Goal: Register for event/course: Sign up to attend an event or enroll in a course

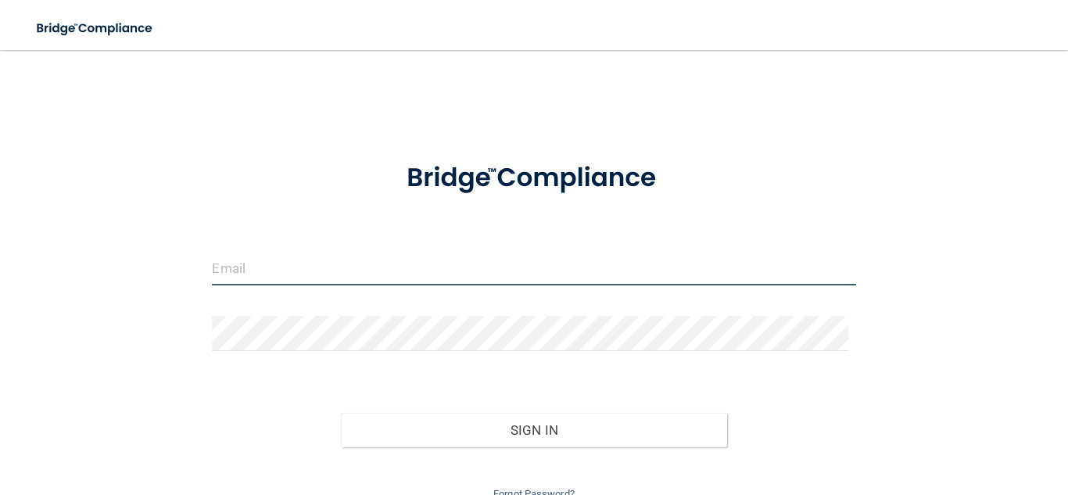
click at [514, 274] on input "email" at bounding box center [533, 267] width 643 height 35
type input "[EMAIL_ADDRESS][DOMAIN_NAME]"
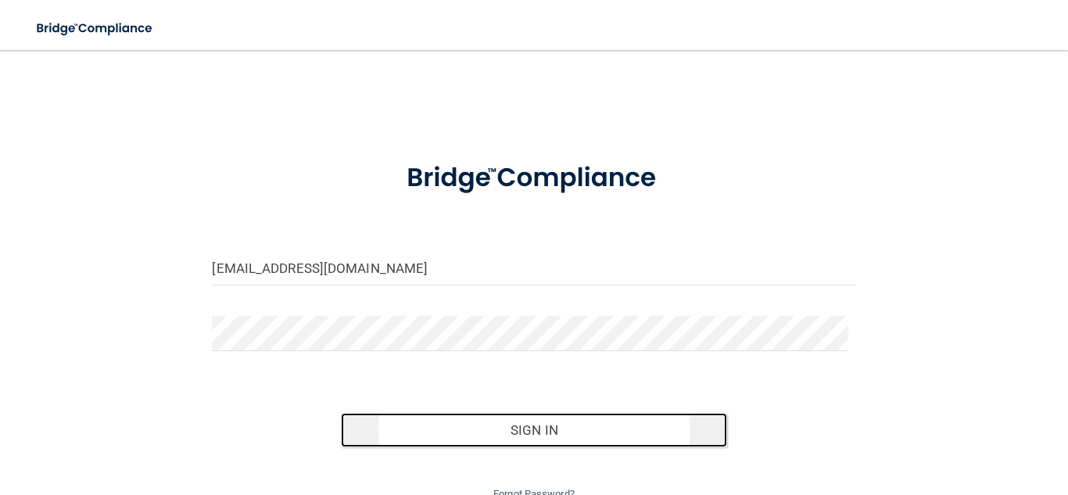
click at [539, 438] on button "Sign In" at bounding box center [534, 430] width 386 height 34
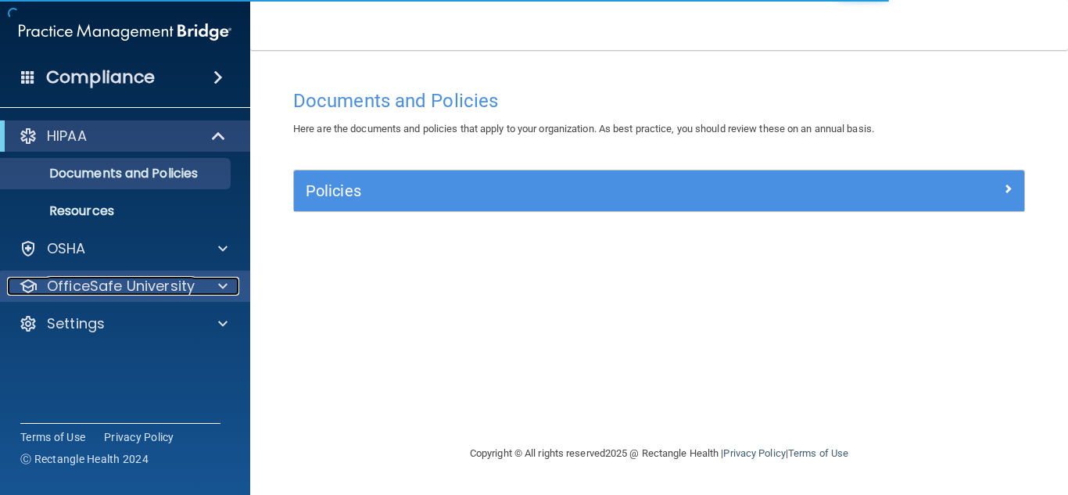
click at [182, 290] on p "OfficeSafe University" at bounding box center [121, 286] width 148 height 19
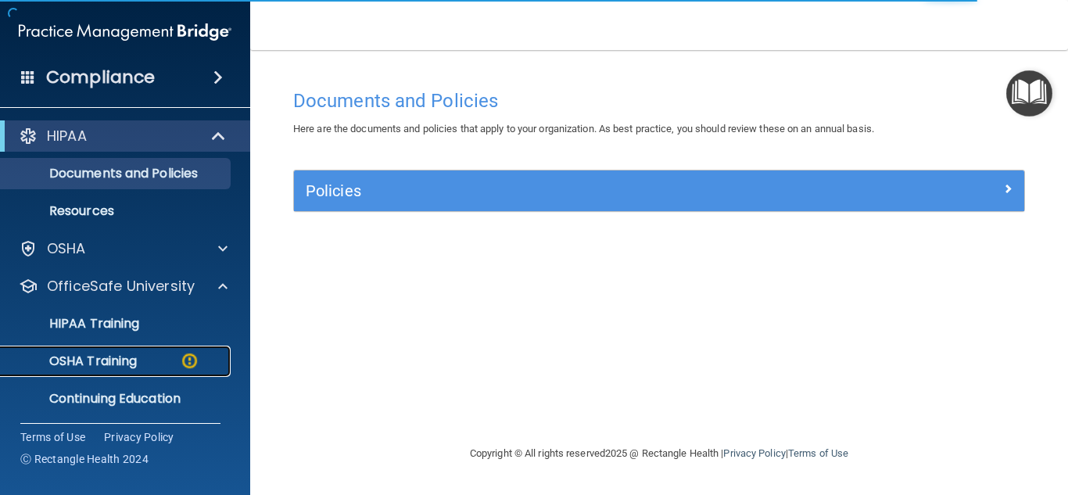
click at [130, 357] on p "OSHA Training" at bounding box center [73, 361] width 127 height 16
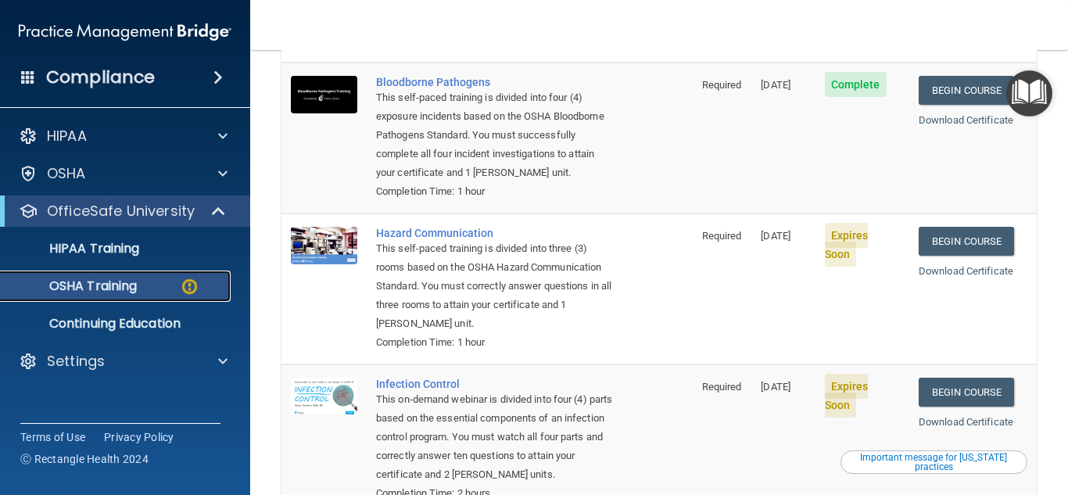
scroll to position [172, 0]
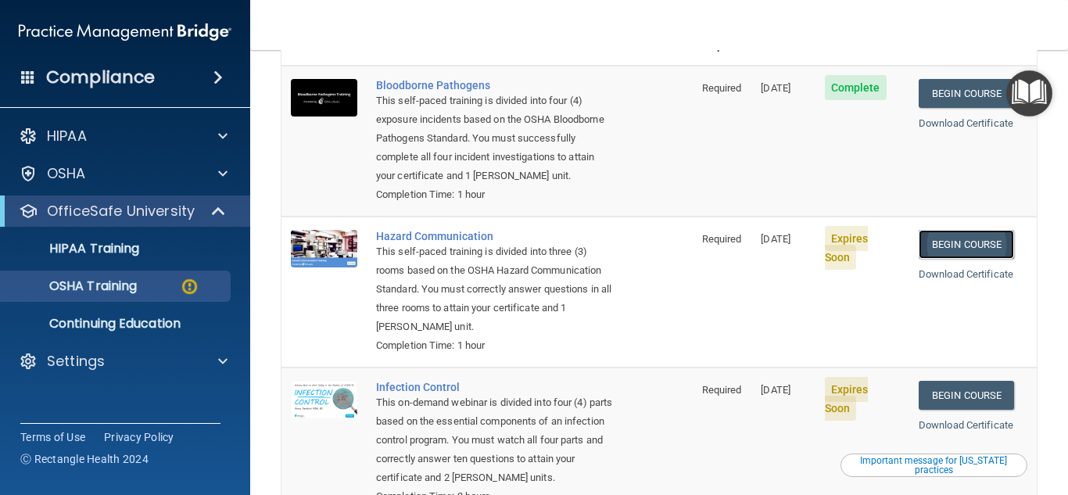
click at [953, 245] on link "Begin Course" at bounding box center [965, 244] width 95 height 29
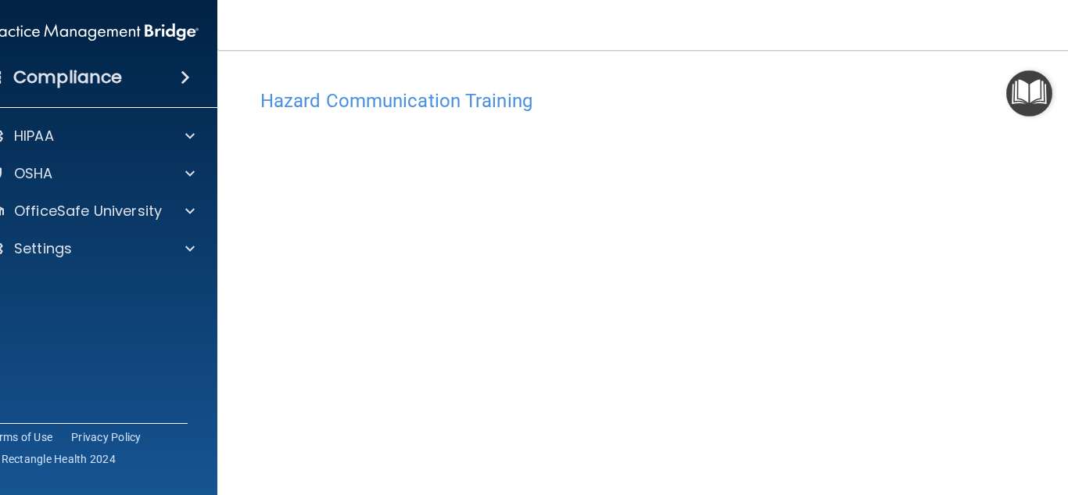
scroll to position [93, 0]
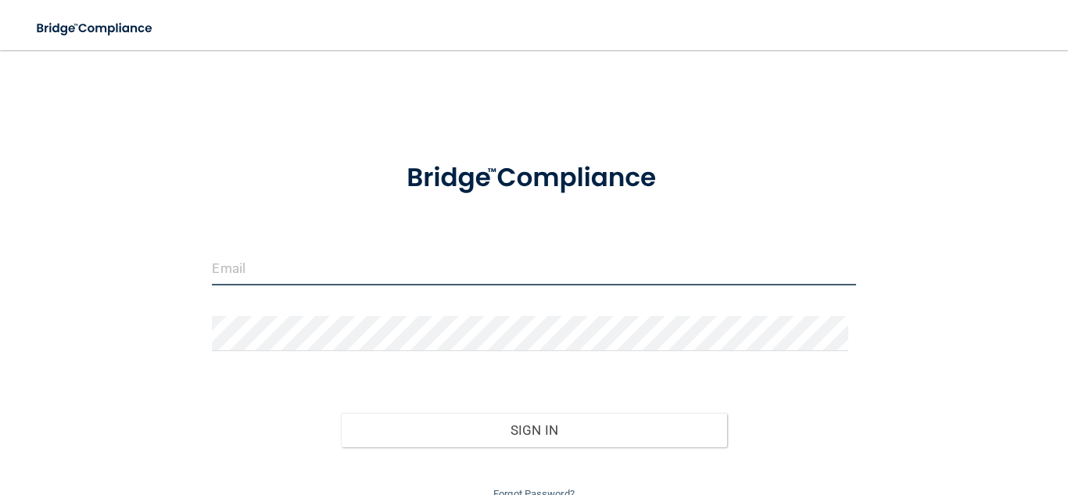
click at [431, 269] on input "email" at bounding box center [533, 267] width 643 height 35
type input "[EMAIL_ADDRESS][DOMAIN_NAME]"
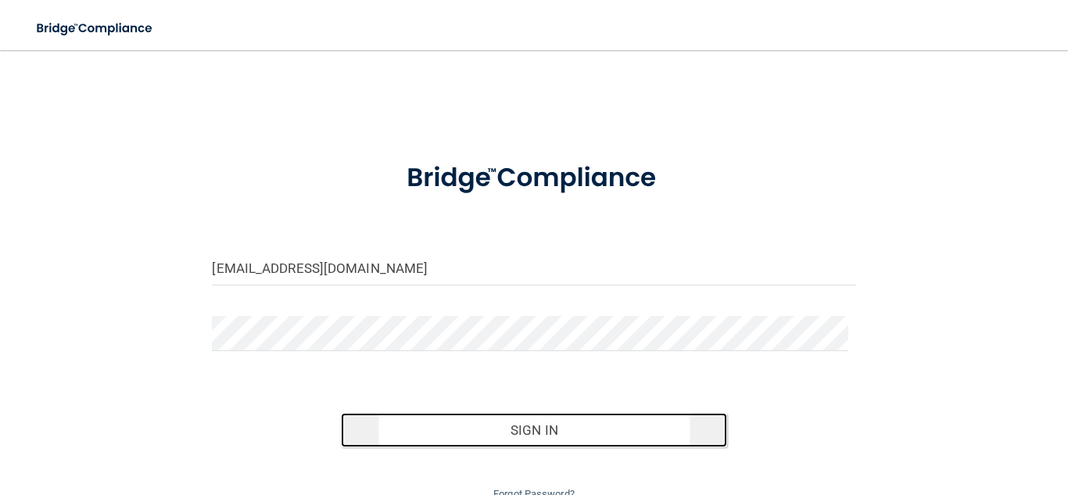
click at [519, 434] on button "Sign In" at bounding box center [534, 430] width 386 height 34
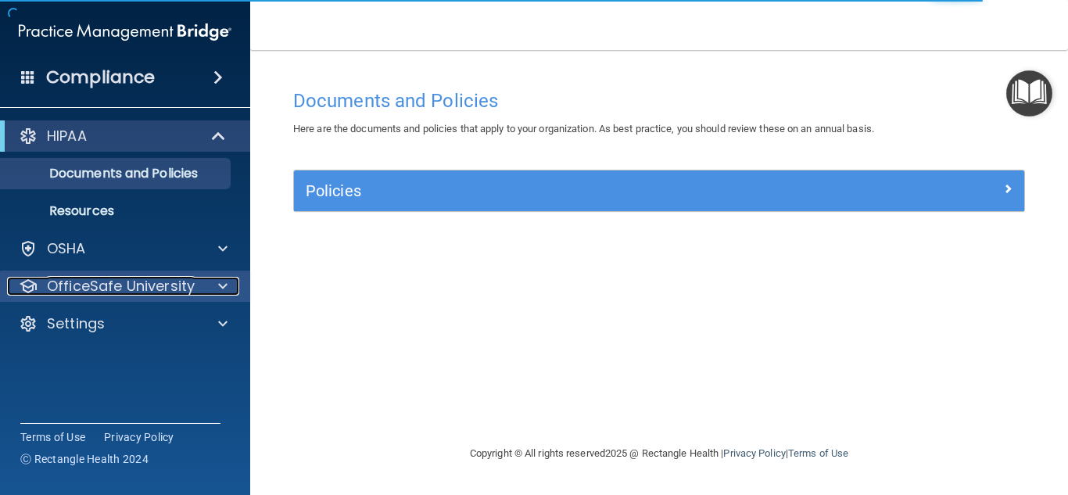
click at [105, 292] on p "OfficeSafe University" at bounding box center [121, 286] width 148 height 19
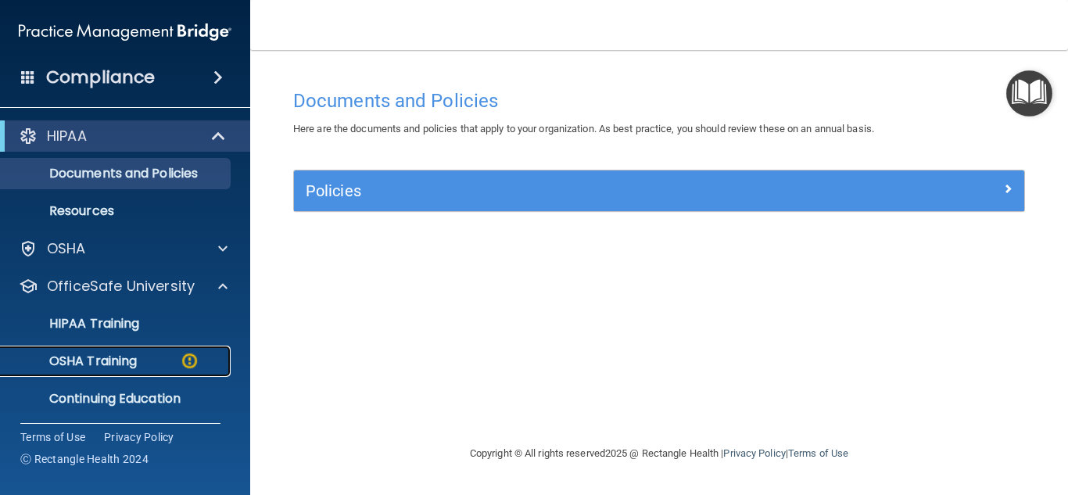
click at [82, 358] on p "OSHA Training" at bounding box center [73, 361] width 127 height 16
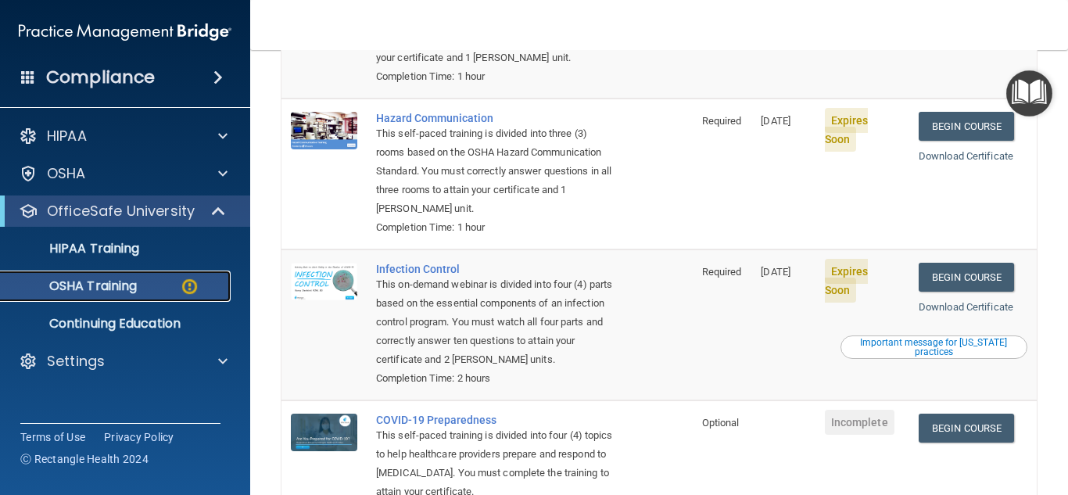
scroll to position [295, 0]
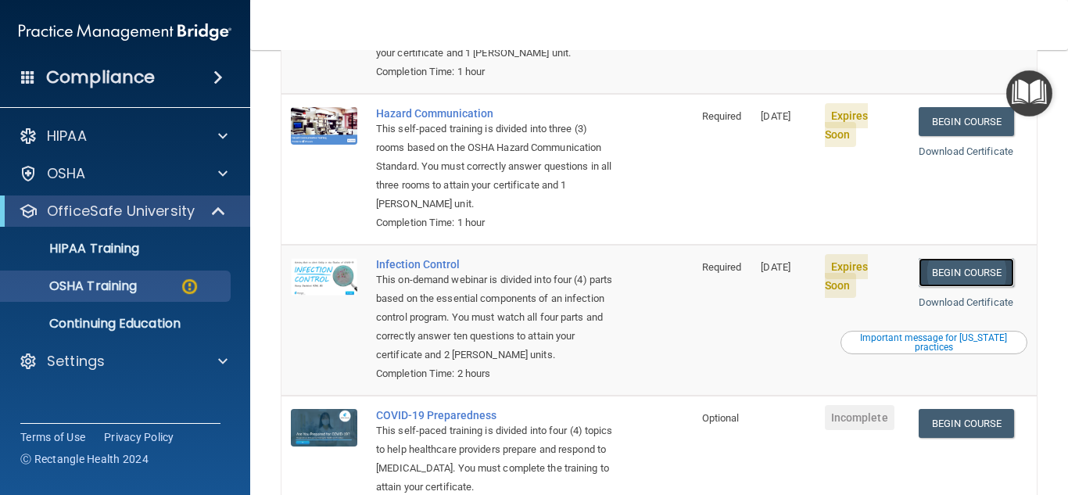
click at [955, 278] on link "Begin Course" at bounding box center [965, 272] width 95 height 29
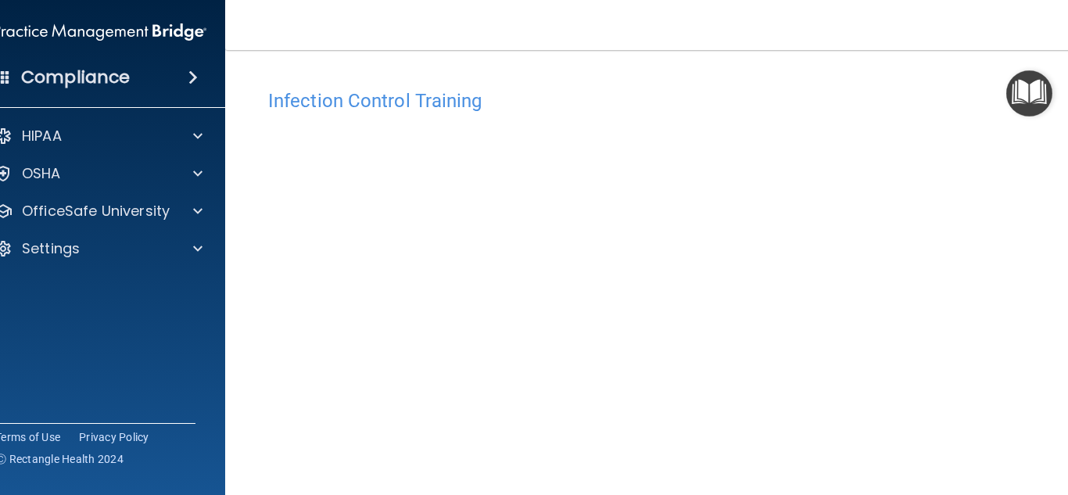
drag, startPoint x: 231, startPoint y: 127, endPoint x: 237, endPoint y: 242, distance: 115.1
click at [237, 242] on main "Infection Control Training This course doesn’t expire until 08/30/2025. Are you…" at bounding box center [659, 272] width 868 height 445
drag, startPoint x: 1065, startPoint y: 166, endPoint x: 1067, endPoint y: 281, distance: 114.9
click at [1067, 281] on main "Infection Control Training This course doesn’t expire until 08/30/2025. Are you…" at bounding box center [659, 272] width 868 height 445
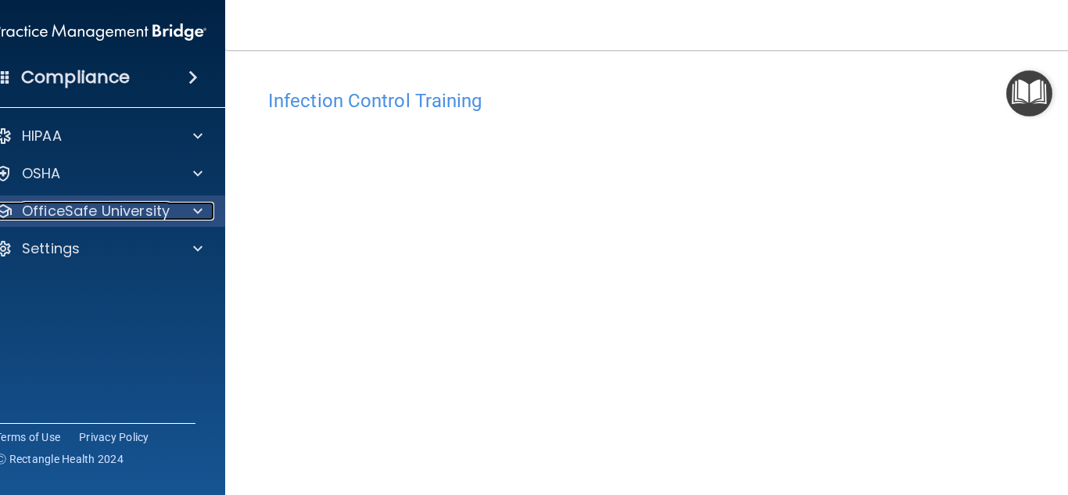
click at [138, 217] on p "OfficeSafe University" at bounding box center [96, 211] width 148 height 19
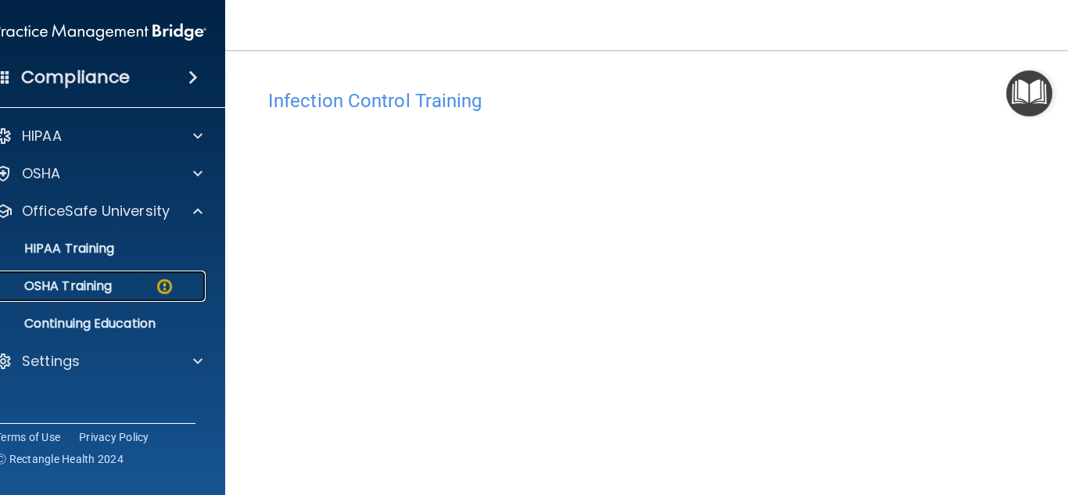
click at [77, 285] on p "OSHA Training" at bounding box center [48, 286] width 127 height 16
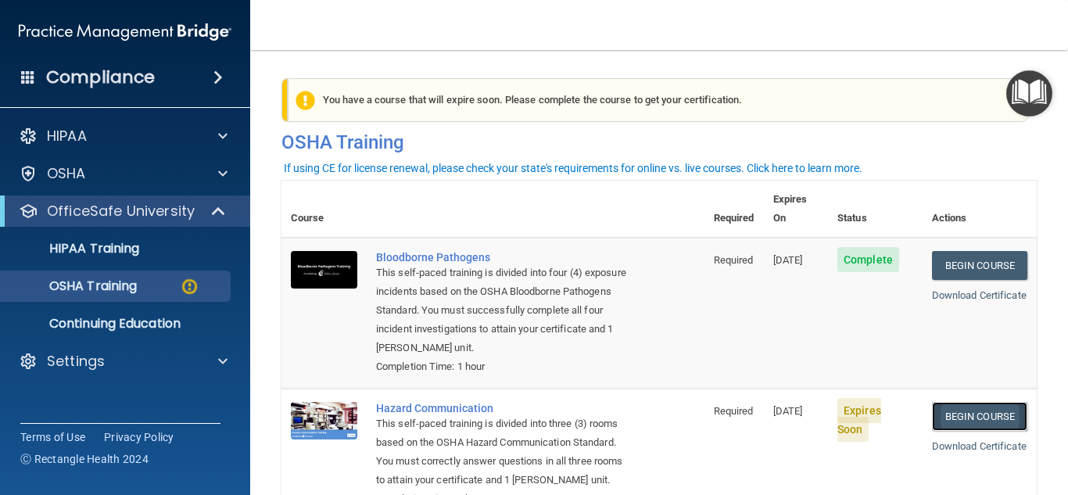
click at [954, 413] on link "Begin Course" at bounding box center [979, 416] width 95 height 29
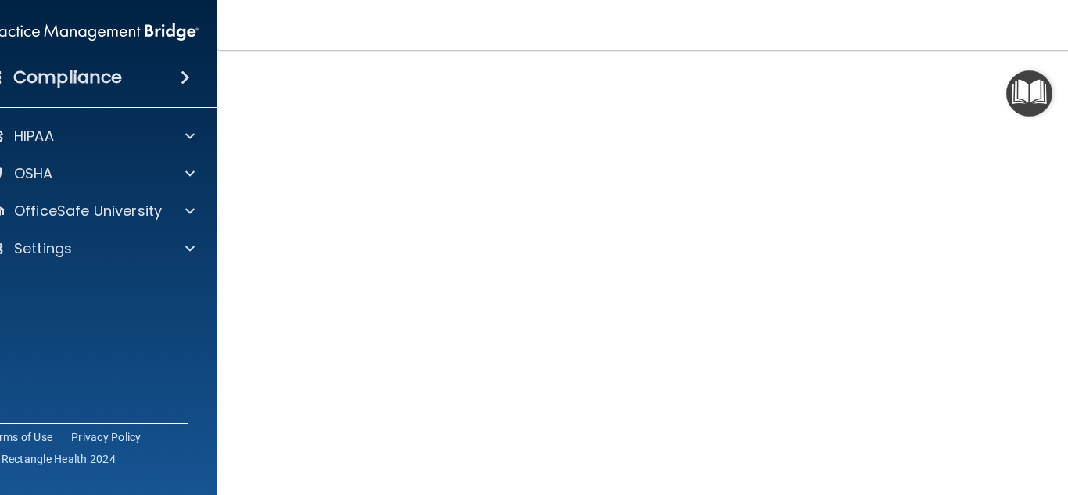
scroll to position [93, 0]
click at [1027, 84] on img "Open Resource Center" at bounding box center [1029, 93] width 46 height 46
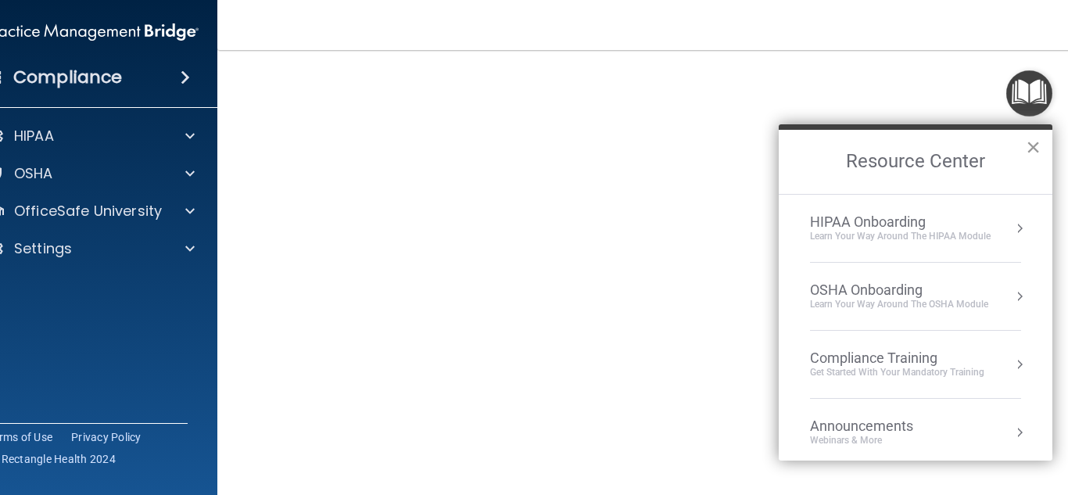
click at [1030, 149] on button "×" at bounding box center [1032, 146] width 15 height 25
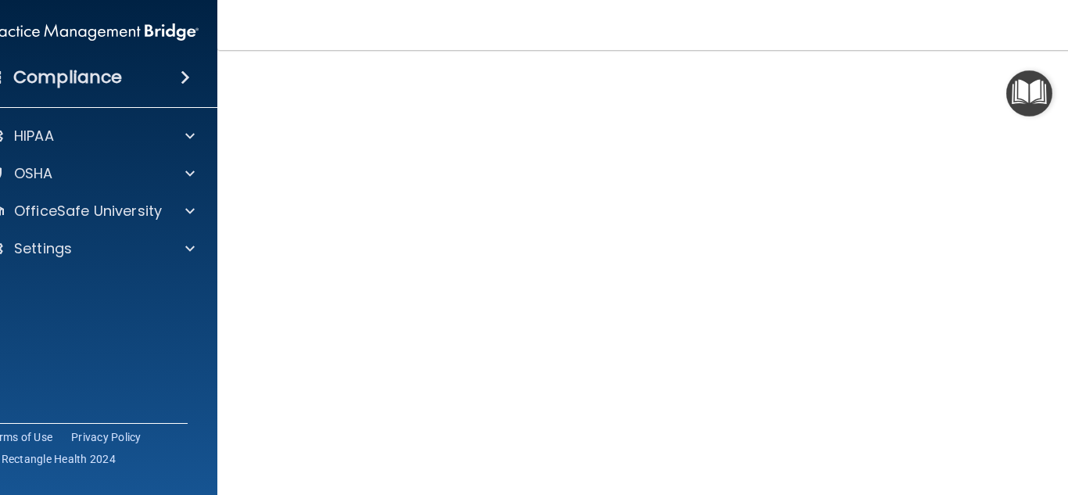
click at [1065, 208] on main "Hazard Communication Training This course doesn’t expire until [DATE]. Are you …" at bounding box center [658, 272] width 883 height 445
drag, startPoint x: 763, startPoint y: 49, endPoint x: 747, endPoint y: 20, distance: 33.6
click at [747, 20] on nav "Toggle navigation [PERSON_NAME] [EMAIL_ADDRESS][DOMAIN_NAME] Manage My Enterpri…" at bounding box center [658, 25] width 883 height 50
